Goal: Navigation & Orientation: Find specific page/section

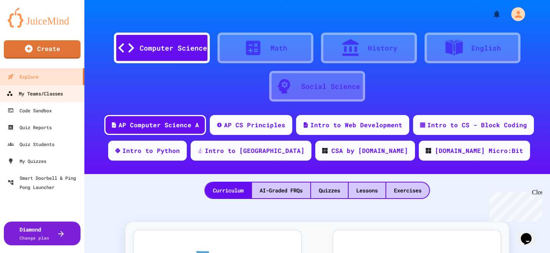
click at [52, 91] on div "My Teams/Classes" at bounding box center [35, 94] width 56 height 10
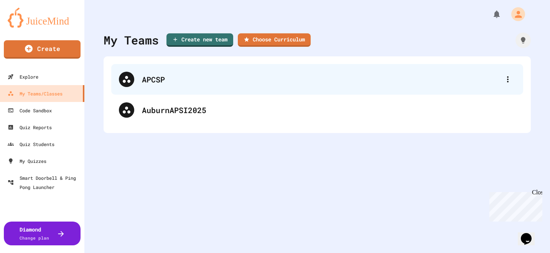
click at [154, 79] on div "APCSP" at bounding box center [321, 80] width 358 height 12
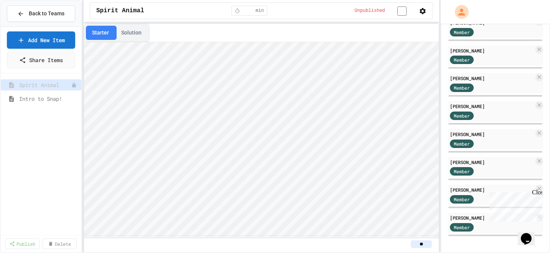
scroll to position [218, 0]
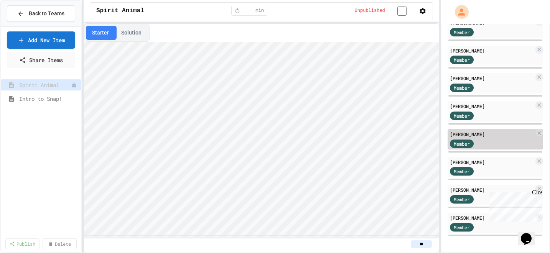
click at [467, 140] on span "Member" at bounding box center [462, 143] width 16 height 7
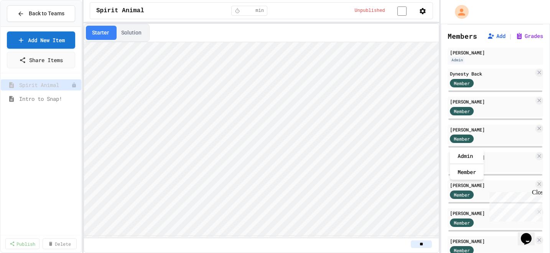
scroll to position [22, 0]
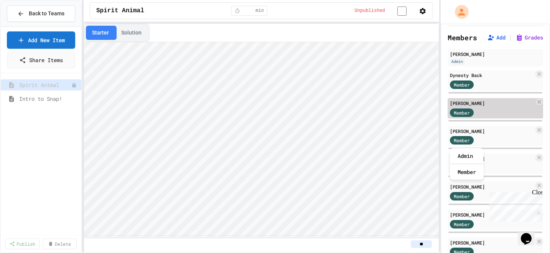
click at [470, 111] on div "Member" at bounding box center [469, 112] width 38 height 10
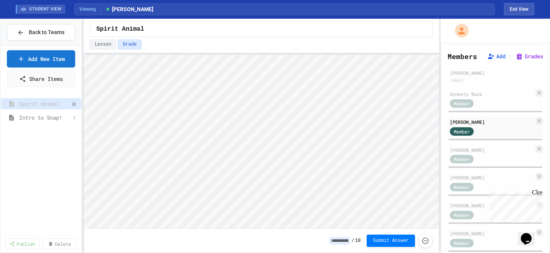
click at [53, 118] on span "Intro to Snap!" at bounding box center [44, 118] width 51 height 8
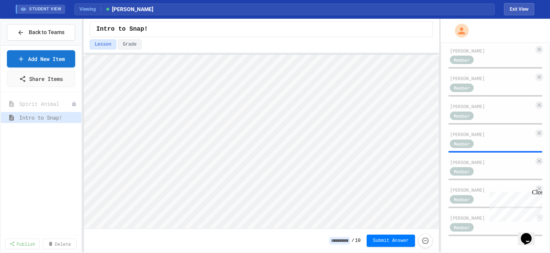
scroll to position [236, 0]
click at [465, 225] on span "Member" at bounding box center [462, 227] width 16 height 7
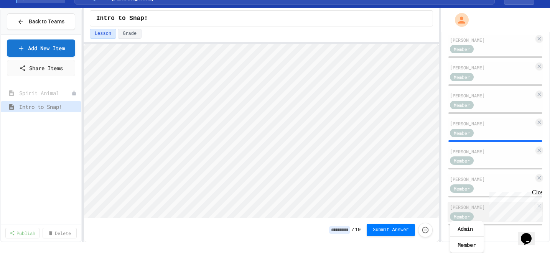
click at [457, 211] on div "[PERSON_NAME]" at bounding box center [492, 207] width 84 height 7
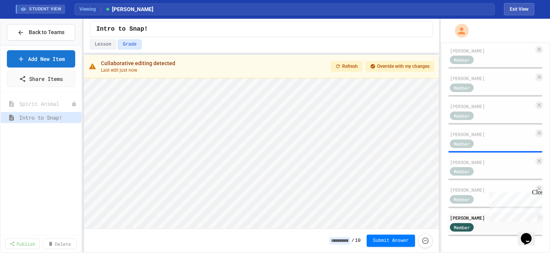
scroll to position [1, 0]
